Goal: Task Accomplishment & Management: Manage account settings

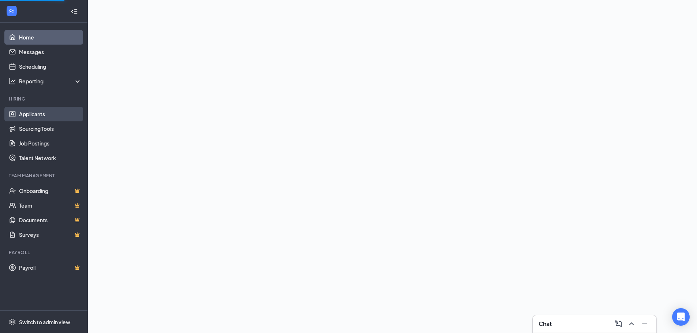
click at [43, 112] on link "Applicants" at bounding box center [50, 114] width 63 height 15
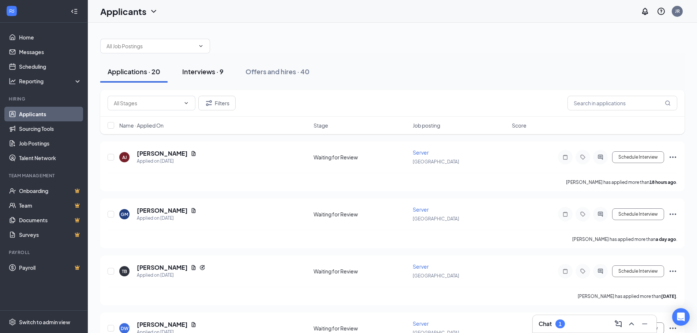
click at [196, 71] on div "Interviews · 9" at bounding box center [202, 71] width 41 height 9
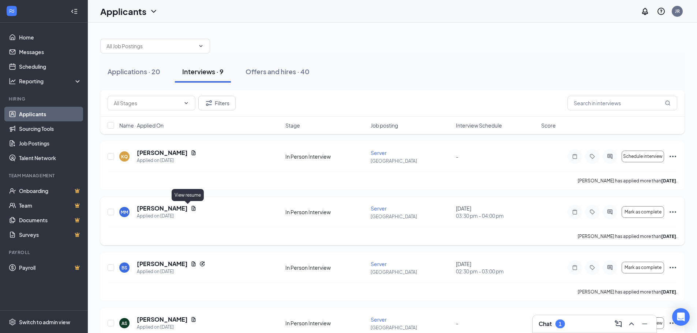
click at [191, 208] on icon "Document" at bounding box center [194, 209] width 6 height 6
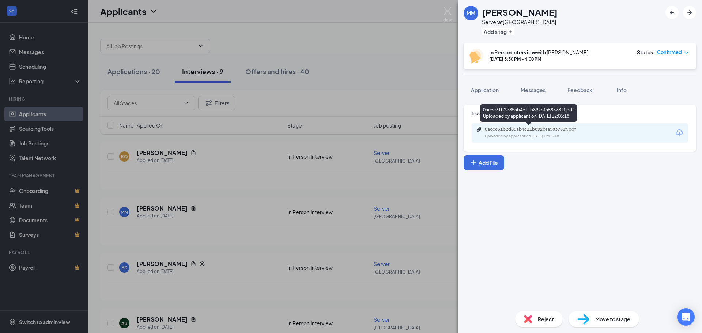
click at [522, 132] on div "0accc31b2d85ab4c11b892bfa583781f.pdf Uploaded by applicant on [DATE] 12:05:18" at bounding box center [535, 133] width 119 height 13
